Goal: Transaction & Acquisition: Purchase product/service

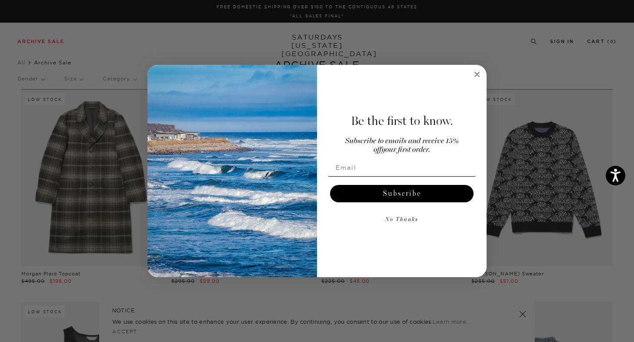
click at [475, 74] on circle "Close dialog" at bounding box center [477, 75] width 10 height 10
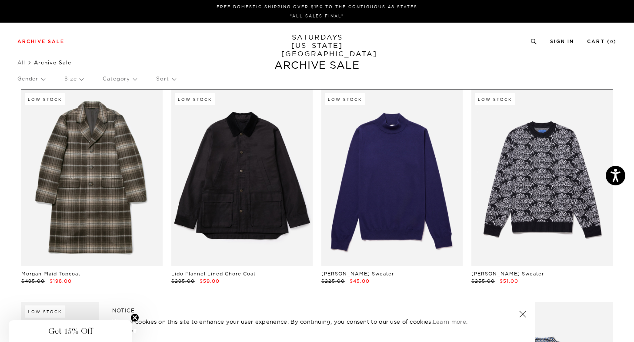
click at [39, 79] on p "Gender" at bounding box center [30, 79] width 27 height 20
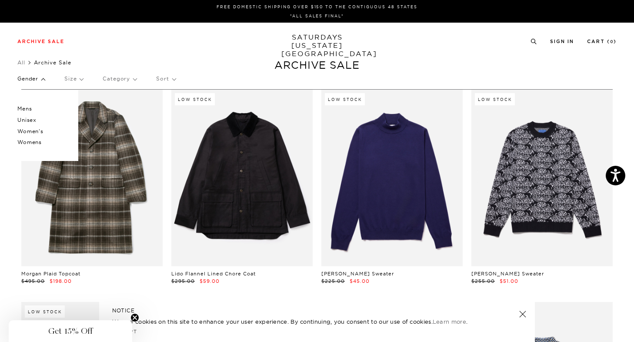
click at [23, 110] on p "Mens" at bounding box center [43, 108] width 52 height 11
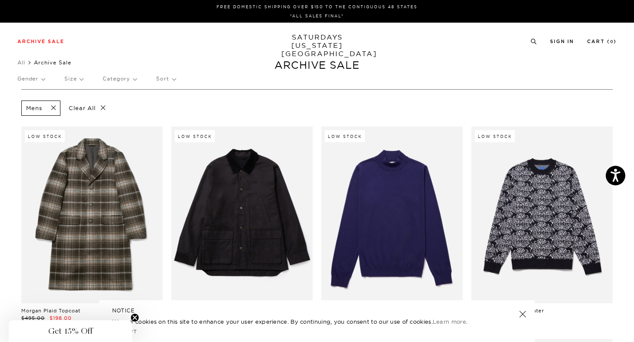
click at [38, 80] on p "Gender" at bounding box center [30, 79] width 27 height 20
click at [27, 120] on p "Unisex" at bounding box center [43, 119] width 52 height 11
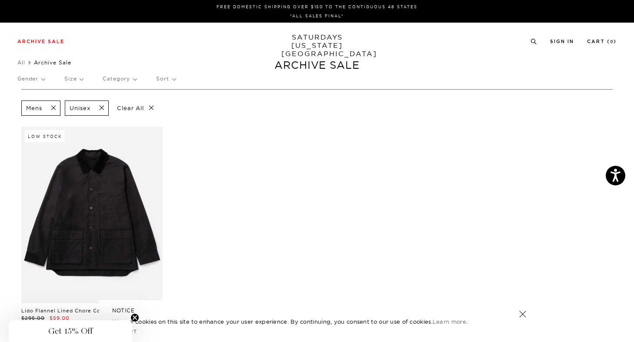
click at [103, 107] on span at bounding box center [99, 108] width 18 height 8
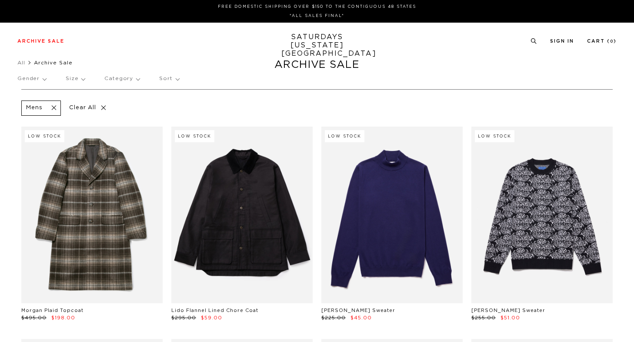
click at [77, 77] on p "Size" at bounding box center [75, 79] width 19 height 20
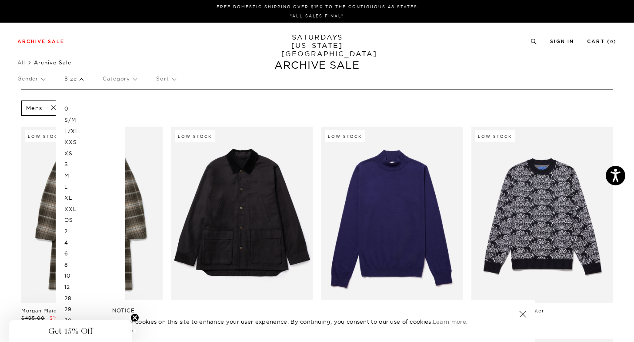
click at [68, 155] on p "XS" at bounding box center [90, 153] width 52 height 11
